Goal: Information Seeking & Learning: Check status

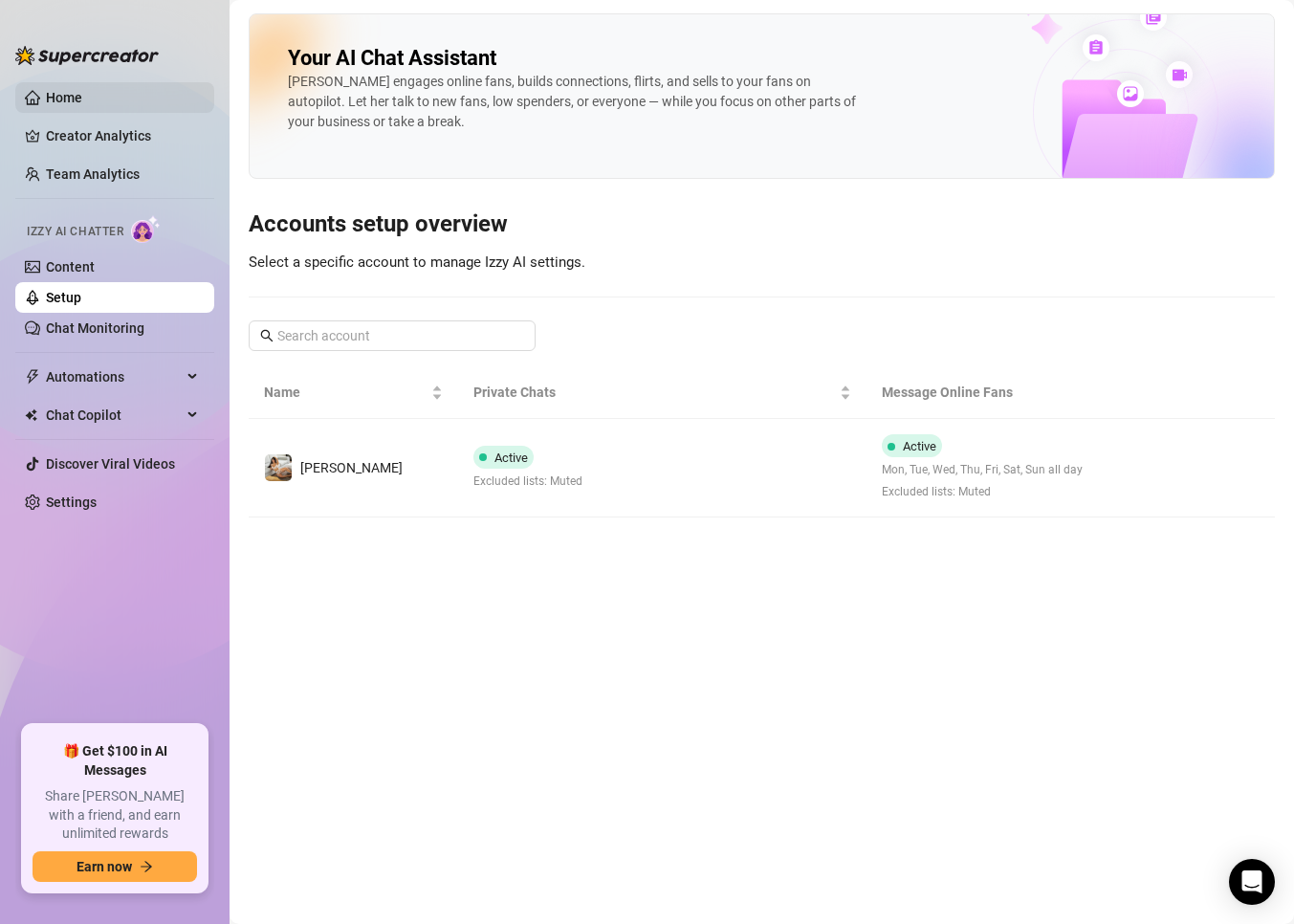
click at [77, 99] on link "Home" at bounding box center [64, 98] width 36 height 15
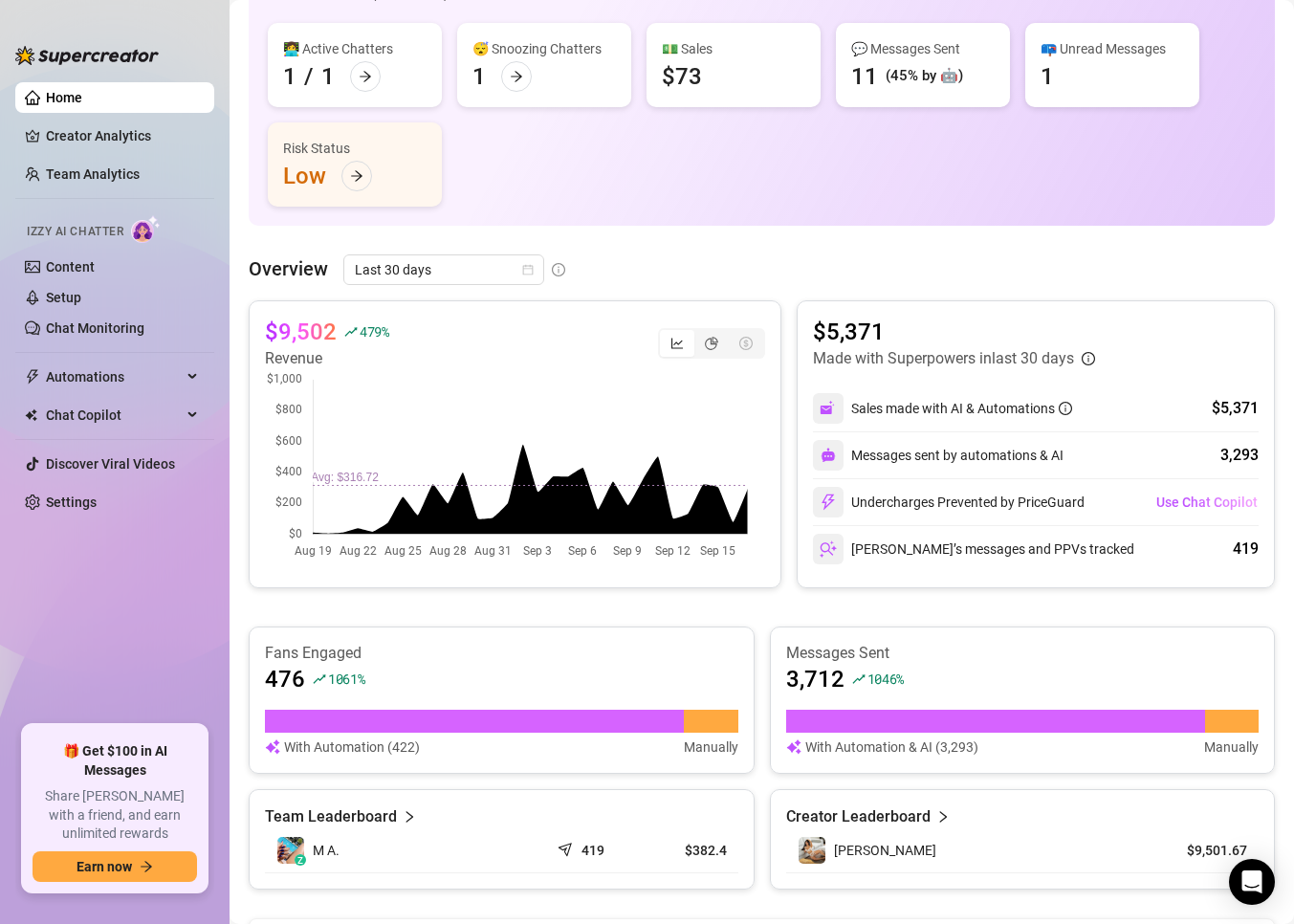
scroll to position [131, 0]
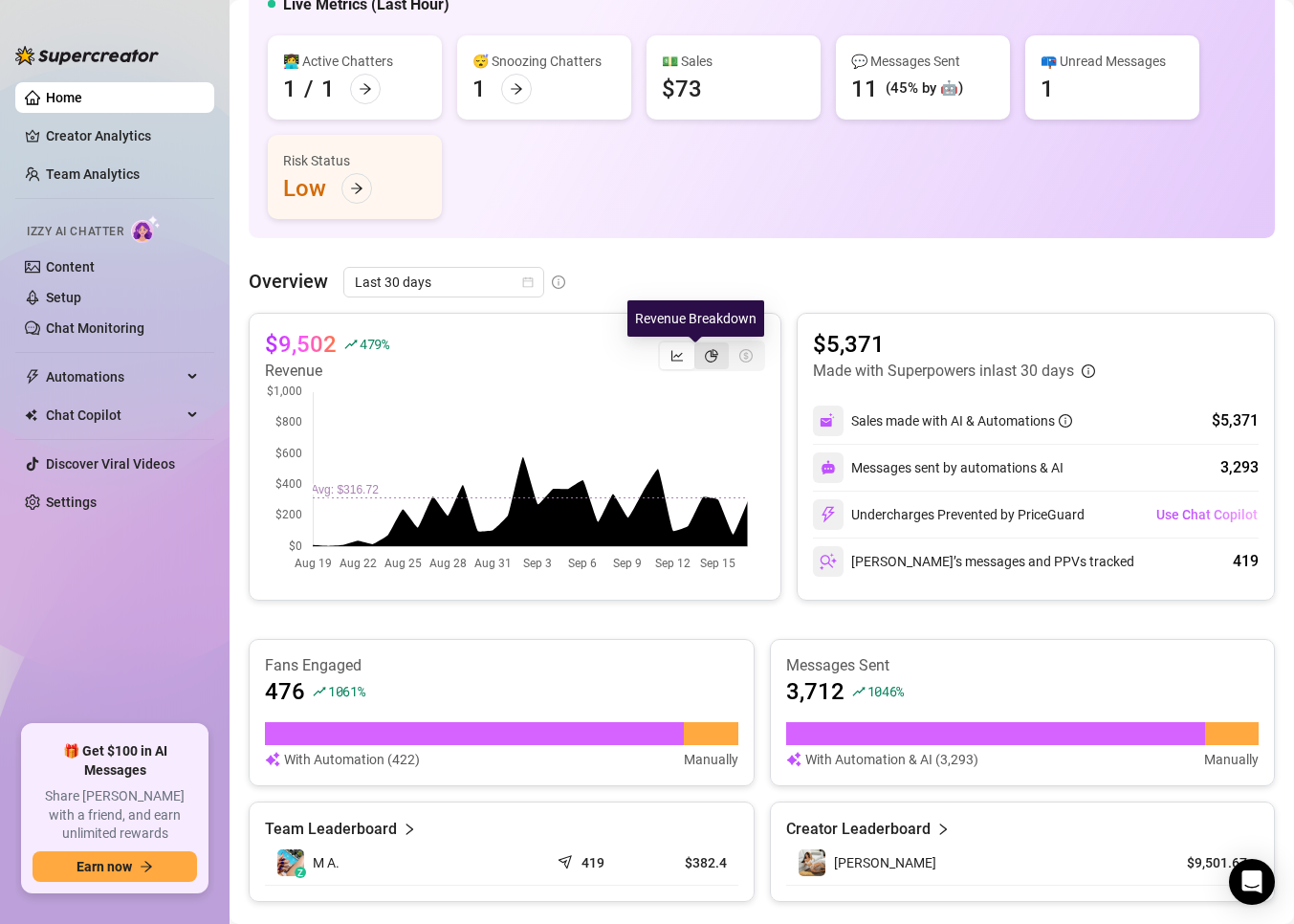
click at [705, 355] on icon "pie-chart" at bounding box center [711, 356] width 13 height 13
click at [699, 345] on input "segmented control" at bounding box center [699, 345] width 0 height 0
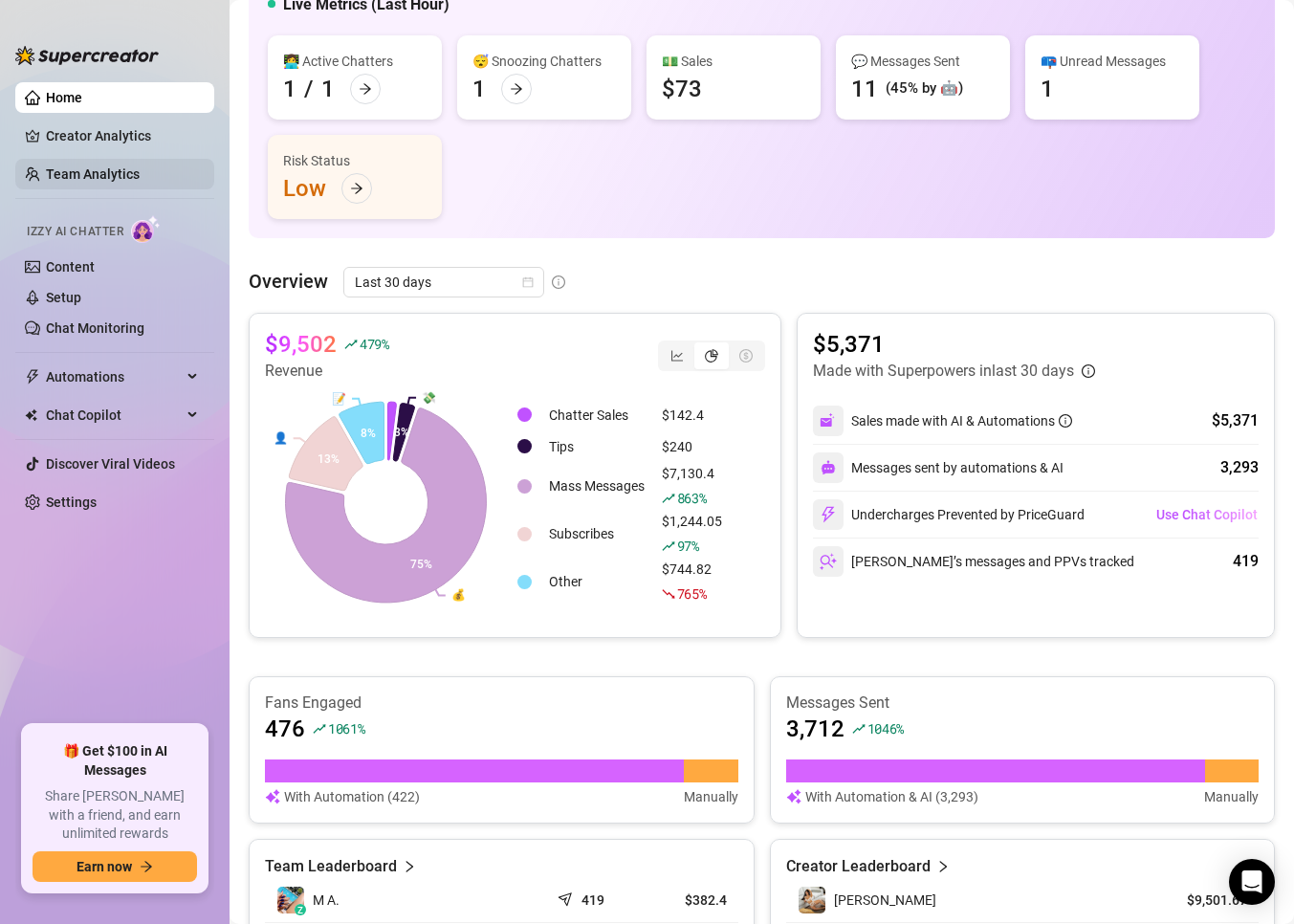
click at [109, 181] on link "Team Analytics" at bounding box center [93, 174] width 94 height 15
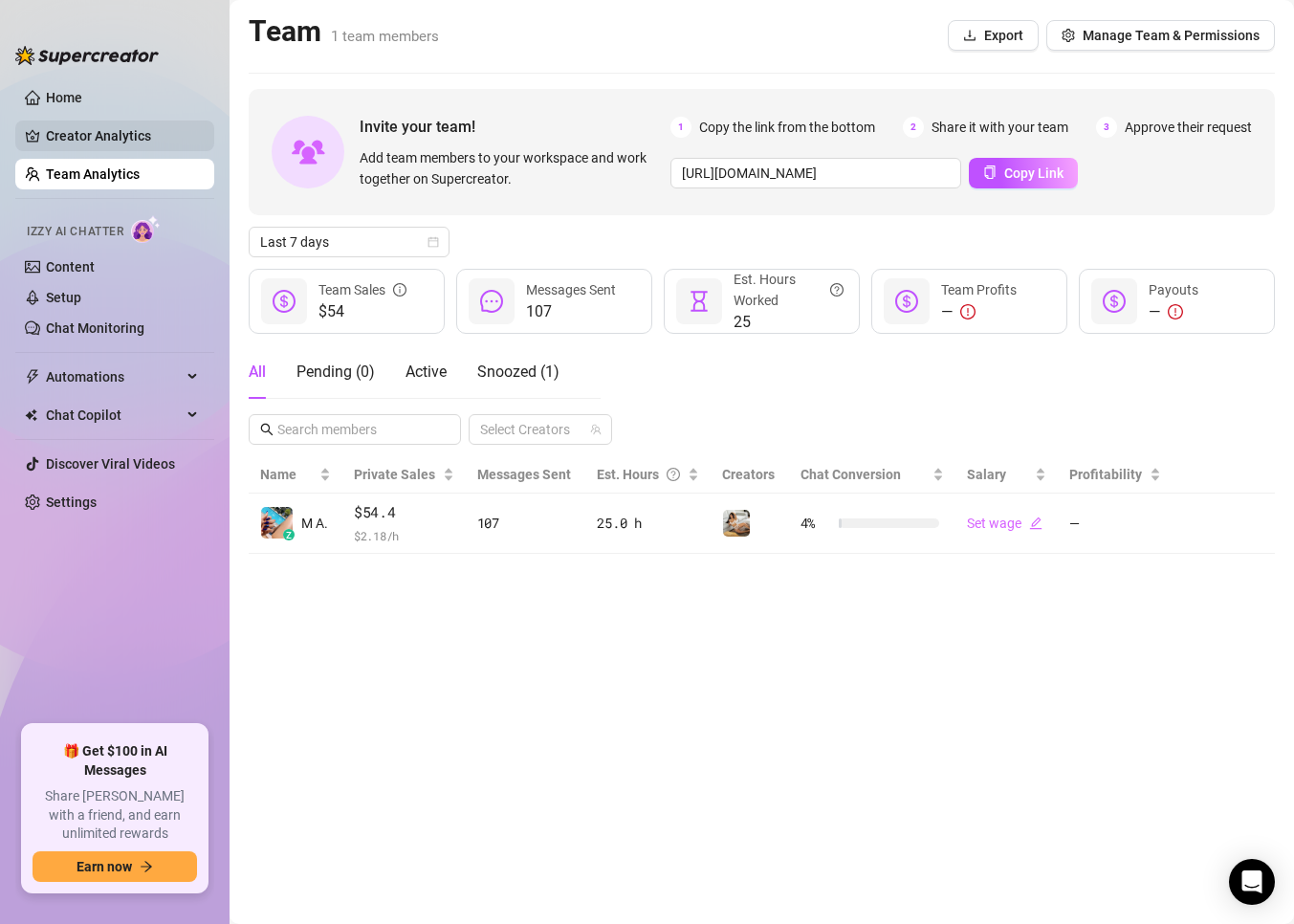
click at [129, 137] on link "Creator Analytics" at bounding box center [122, 136] width 153 height 31
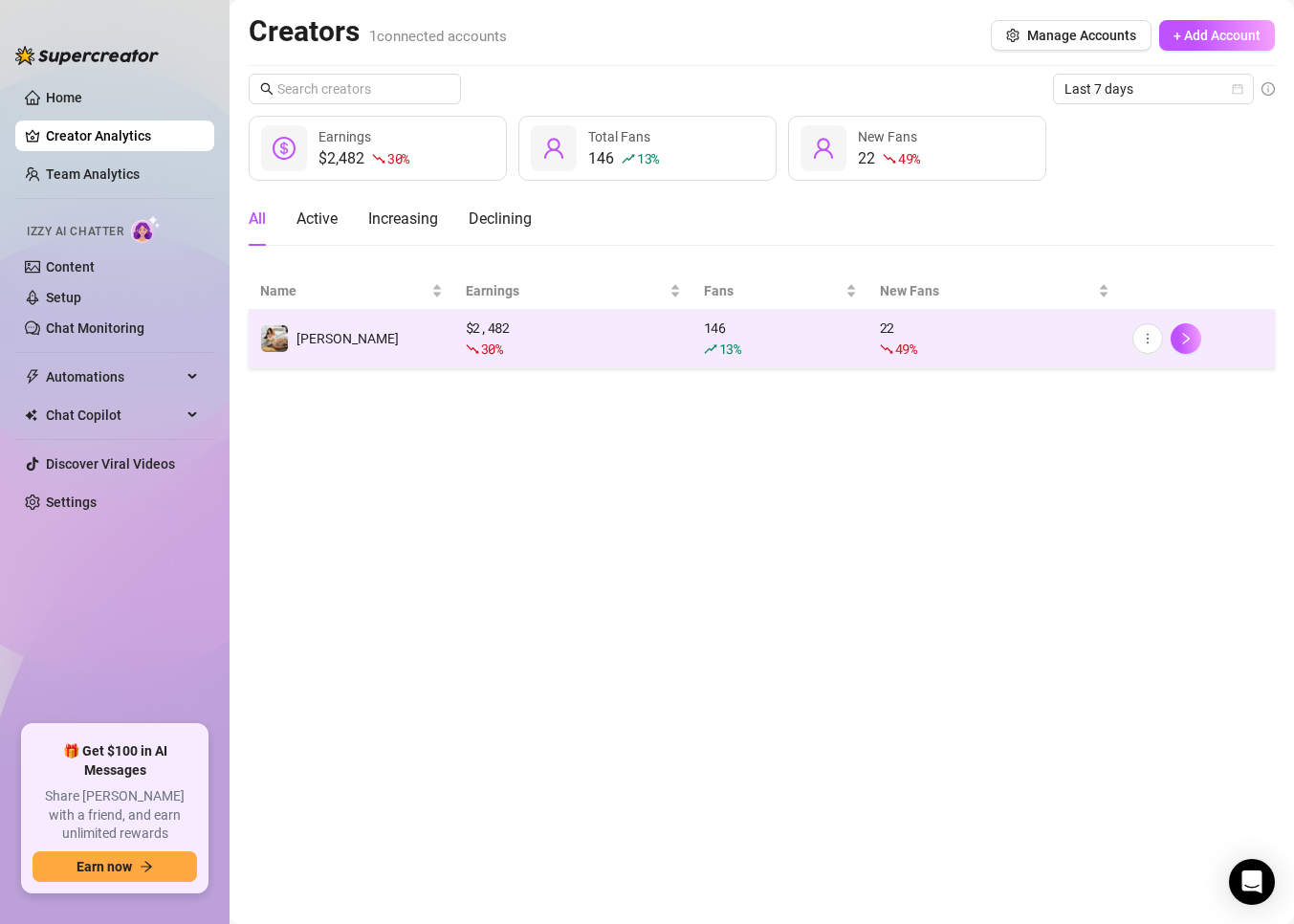
click at [340, 338] on span "[PERSON_NAME]" at bounding box center [347, 339] width 103 height 15
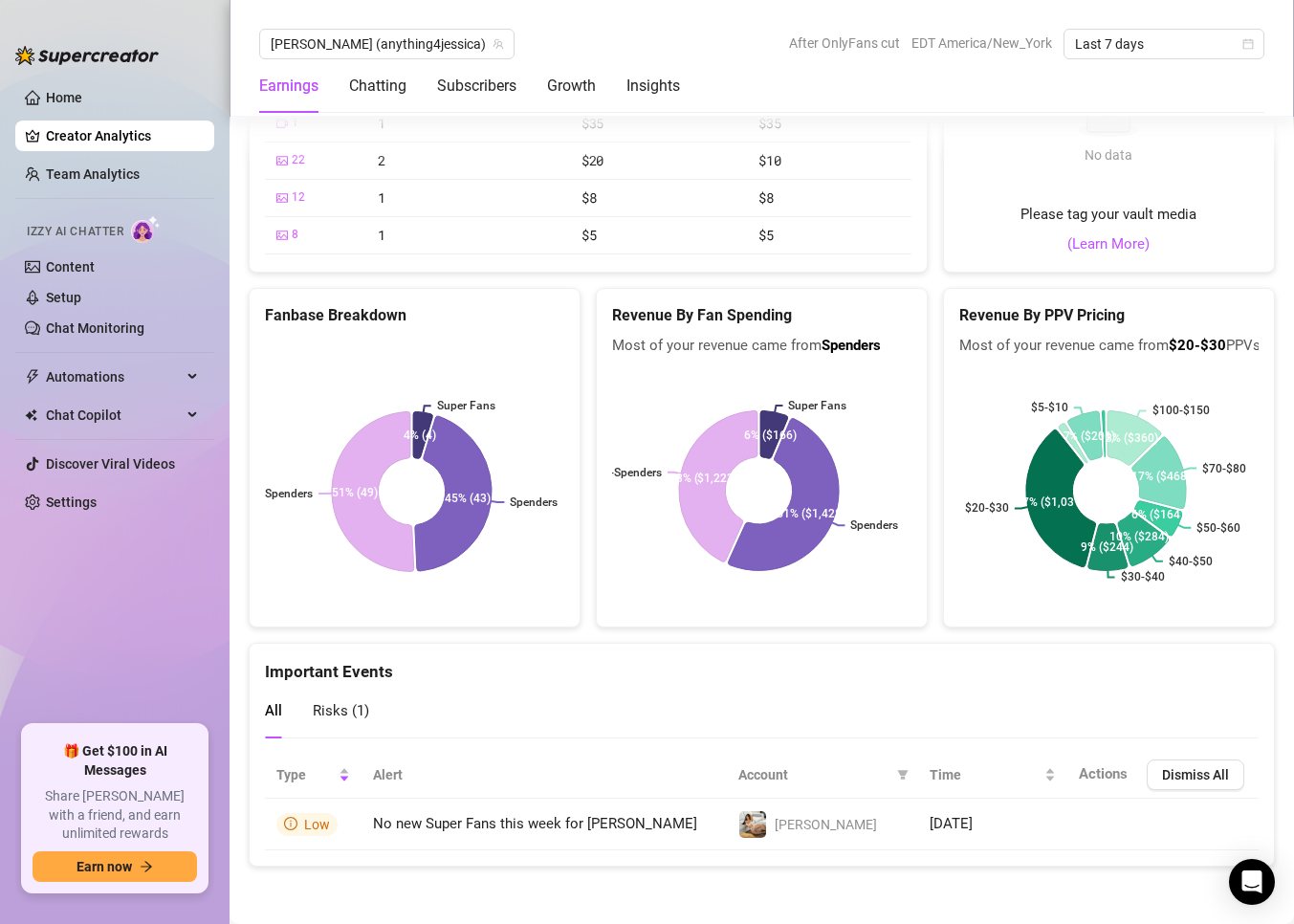
scroll to position [3210, 0]
